Goal: Task Accomplishment & Management: Complete application form

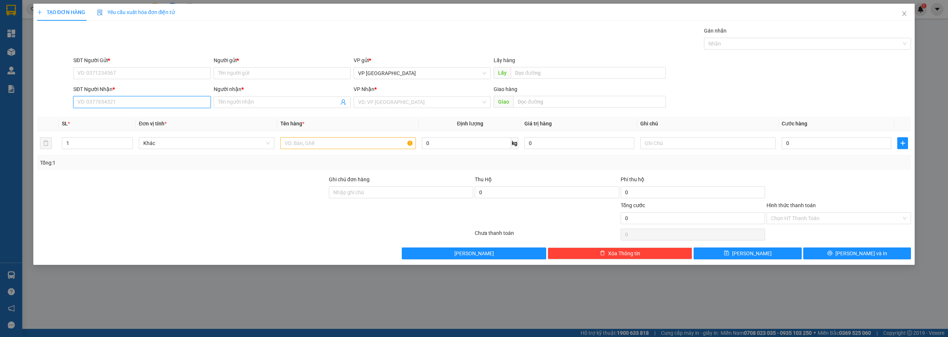
click at [166, 103] on input "SĐT Người Nhận *" at bounding box center [141, 102] width 137 height 12
type input "0937618667"
click at [117, 74] on input "SĐT Người Gửi *" at bounding box center [141, 73] width 137 height 12
click at [129, 88] on div "0938436412 - bao bì [PERSON_NAME]" at bounding box center [142, 88] width 128 height 8
type input "0938436412"
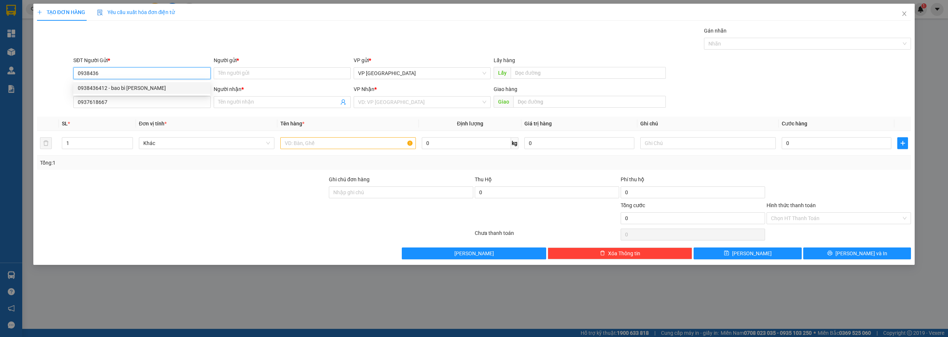
type input "bao bì [PERSON_NAME]"
type input "400.000"
type input "0938436412"
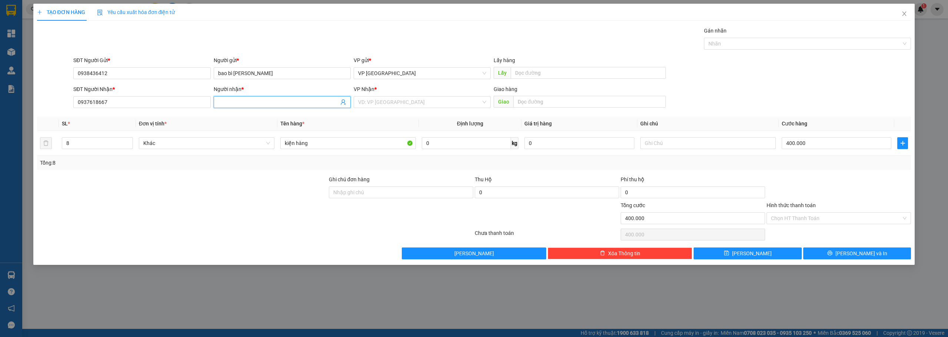
click at [250, 100] on input "Người nhận *" at bounding box center [278, 102] width 121 height 8
paste input "á"
type input "bánh kem 24h"
click at [108, 142] on input "8" at bounding box center [97, 143] width 70 height 11
type input "5"
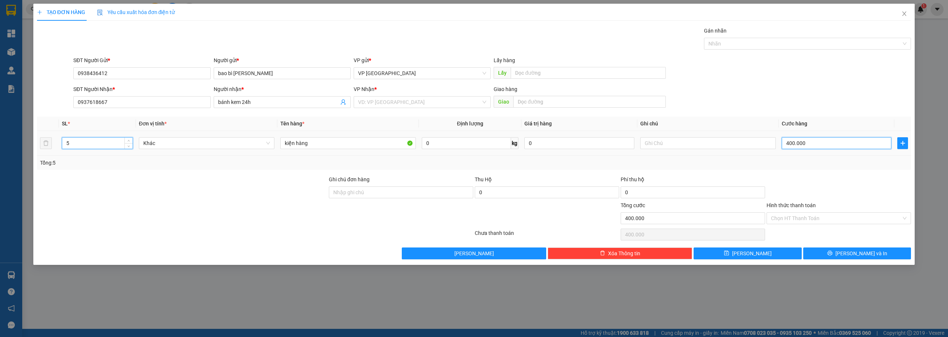
click at [819, 144] on input "400.000" at bounding box center [836, 143] width 110 height 12
type input "2"
type input "25"
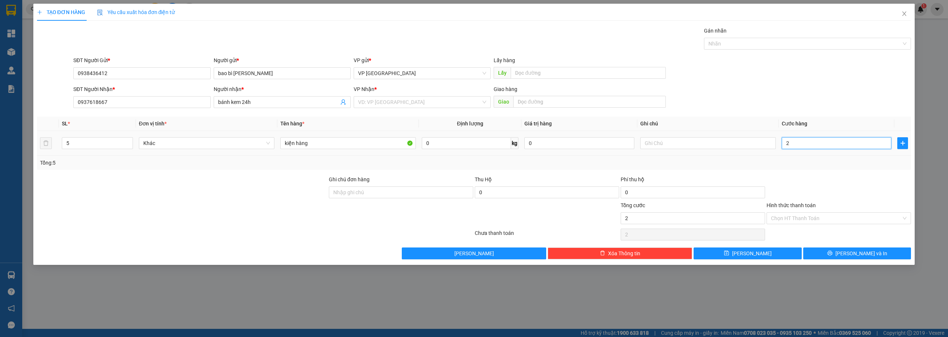
type input "25"
type input "250"
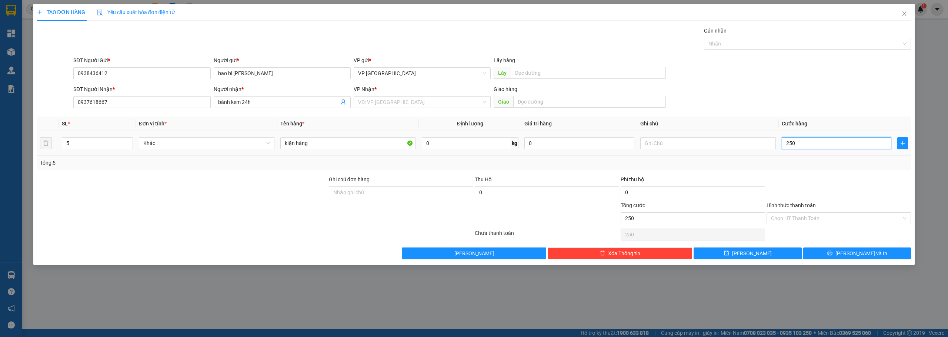
type input "2.500"
type input "25.000"
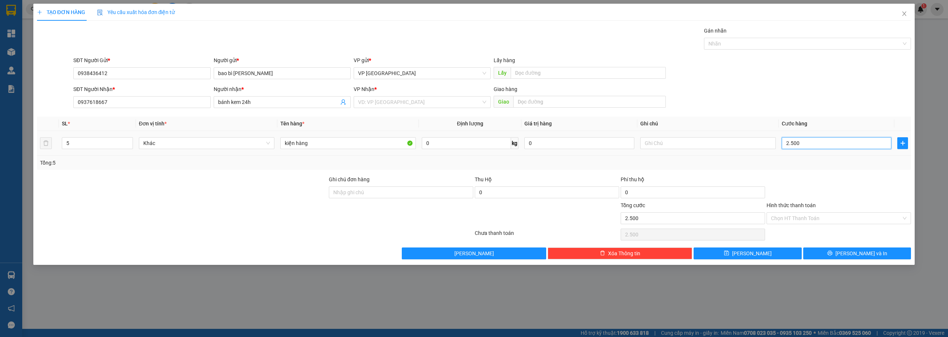
type input "25.000"
type input "250.000"
click at [399, 107] on input "search" at bounding box center [419, 102] width 123 height 11
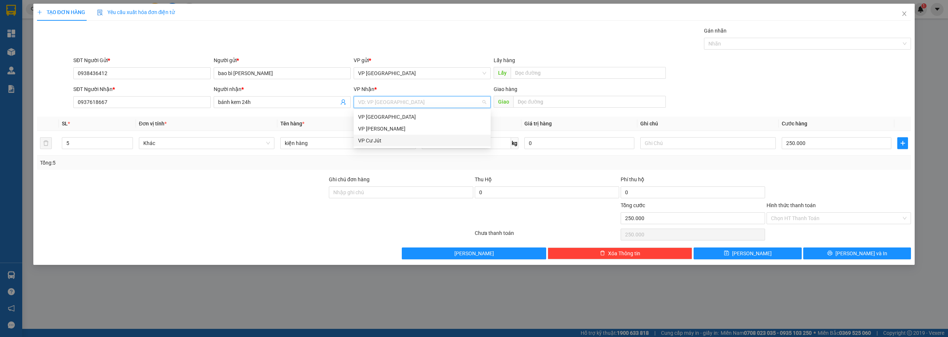
click at [372, 140] on div "VP Cư Jút" at bounding box center [422, 141] width 128 height 8
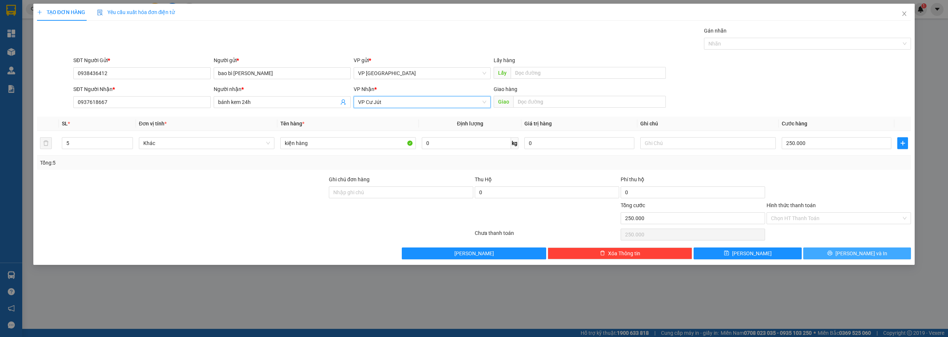
click at [834, 256] on button "[PERSON_NAME] và In" at bounding box center [857, 254] width 108 height 12
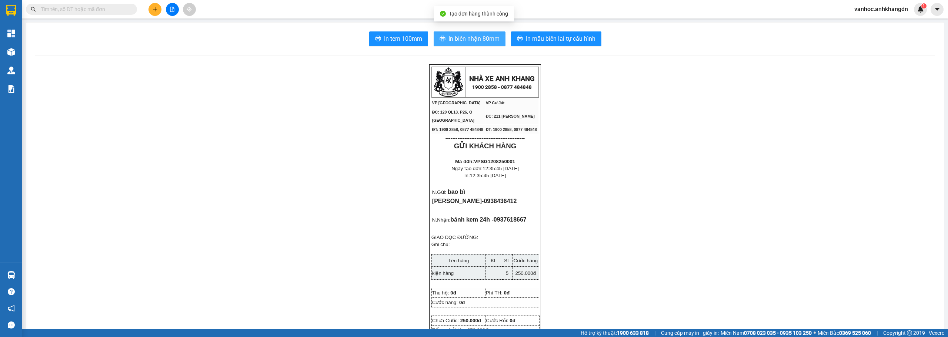
click at [463, 37] on span "In biên nhận 80mm" at bounding box center [473, 38] width 51 height 9
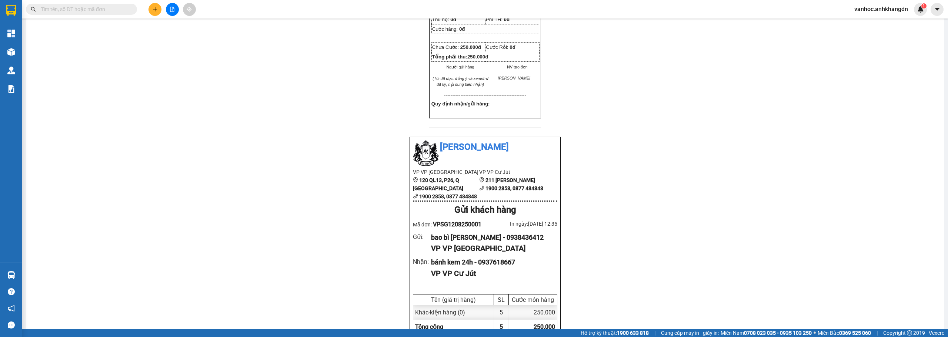
scroll to position [259, 0]
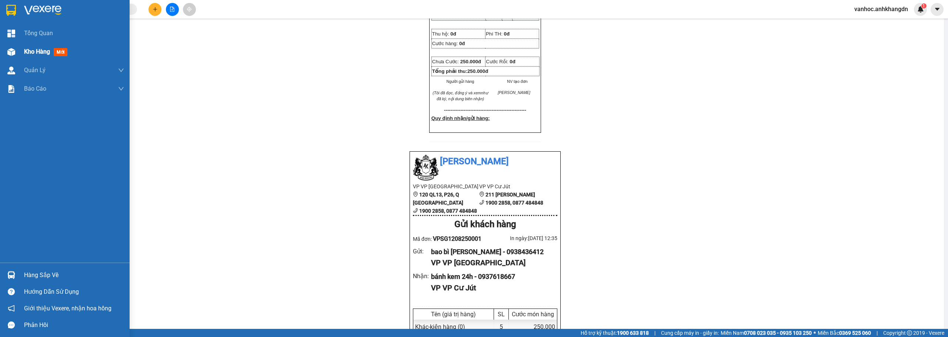
click at [40, 48] on span "Kho hàng" at bounding box center [37, 51] width 26 height 7
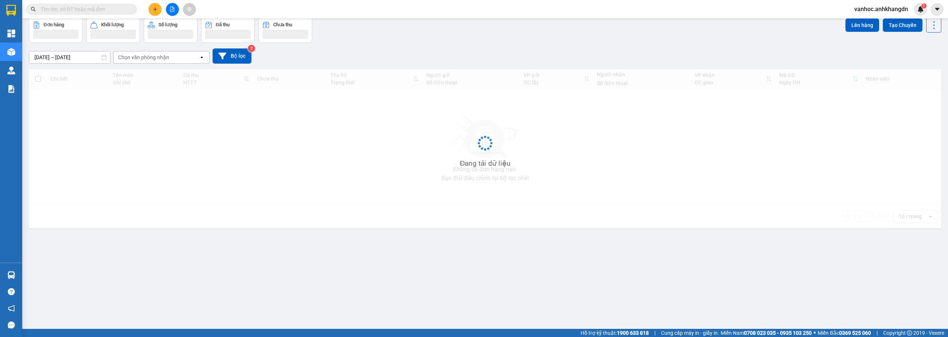
scroll to position [34, 0]
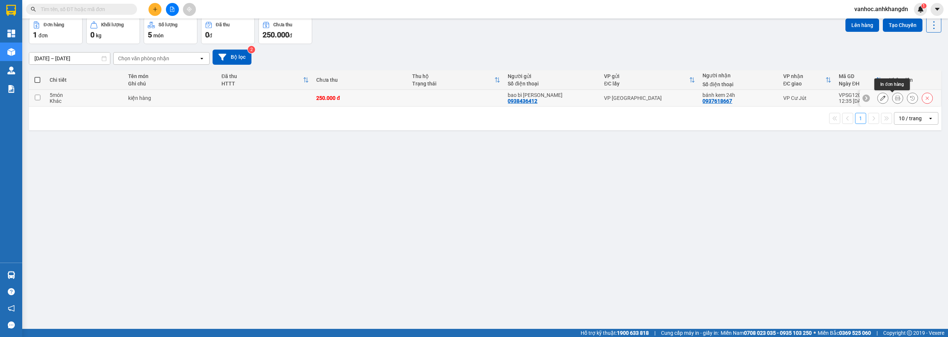
click at [895, 98] on icon at bounding box center [897, 97] width 5 height 5
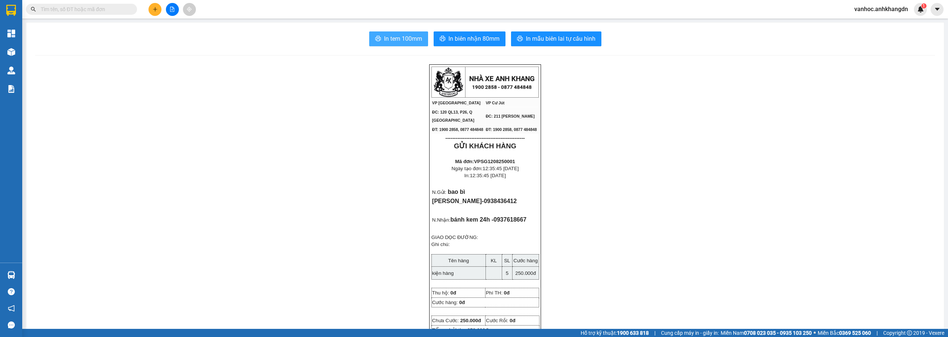
click at [404, 37] on span "In tem 100mm" at bounding box center [403, 38] width 38 height 9
